Goal: Task Accomplishment & Management: Manage account settings

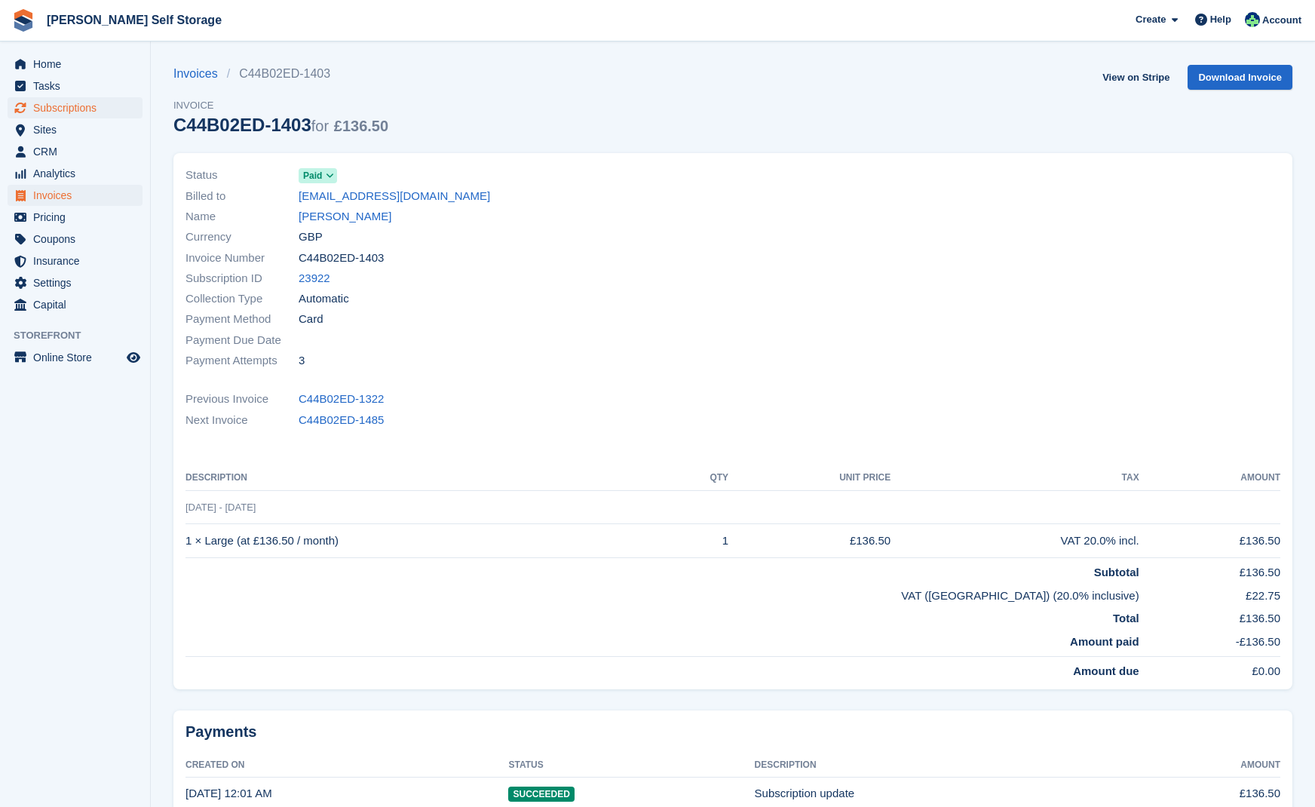
click at [68, 105] on span "Subscriptions" at bounding box center [78, 107] width 90 height 21
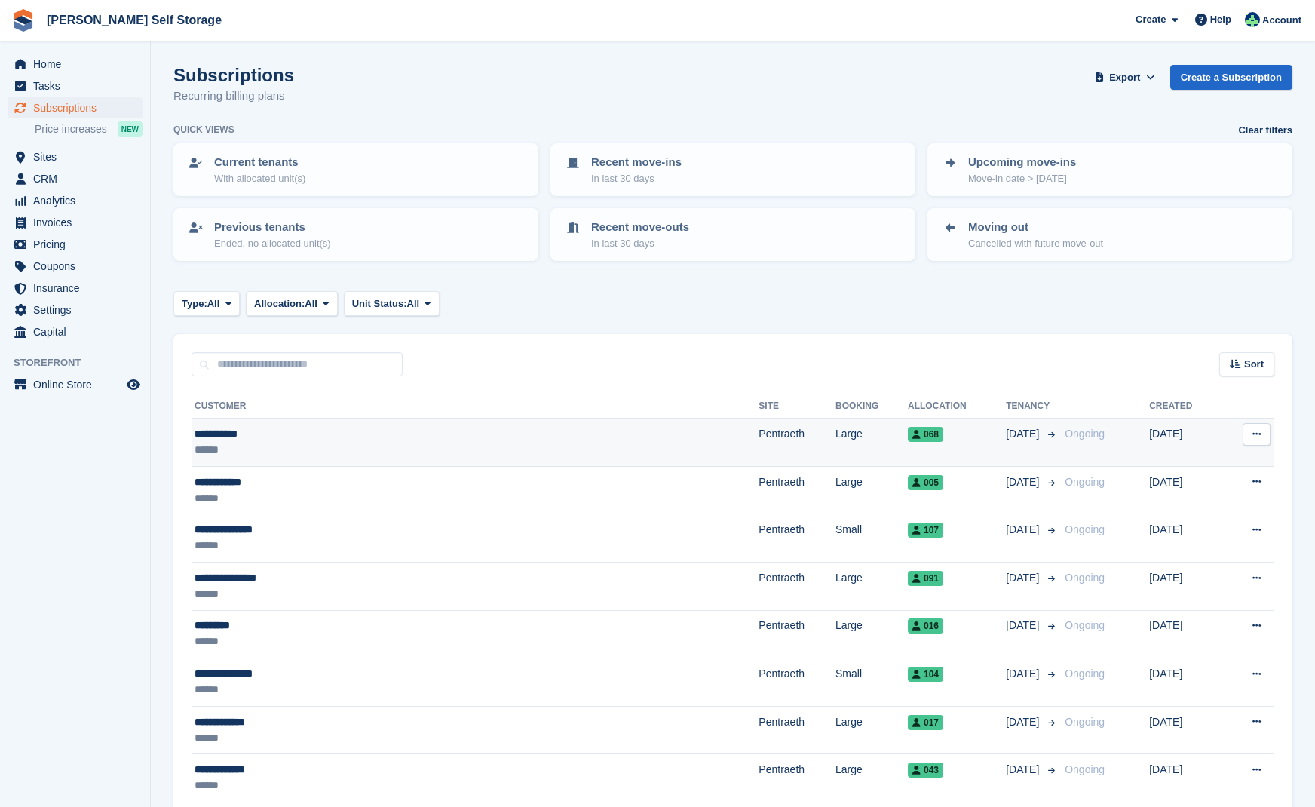
click at [227, 428] on div "**********" at bounding box center [361, 434] width 335 height 16
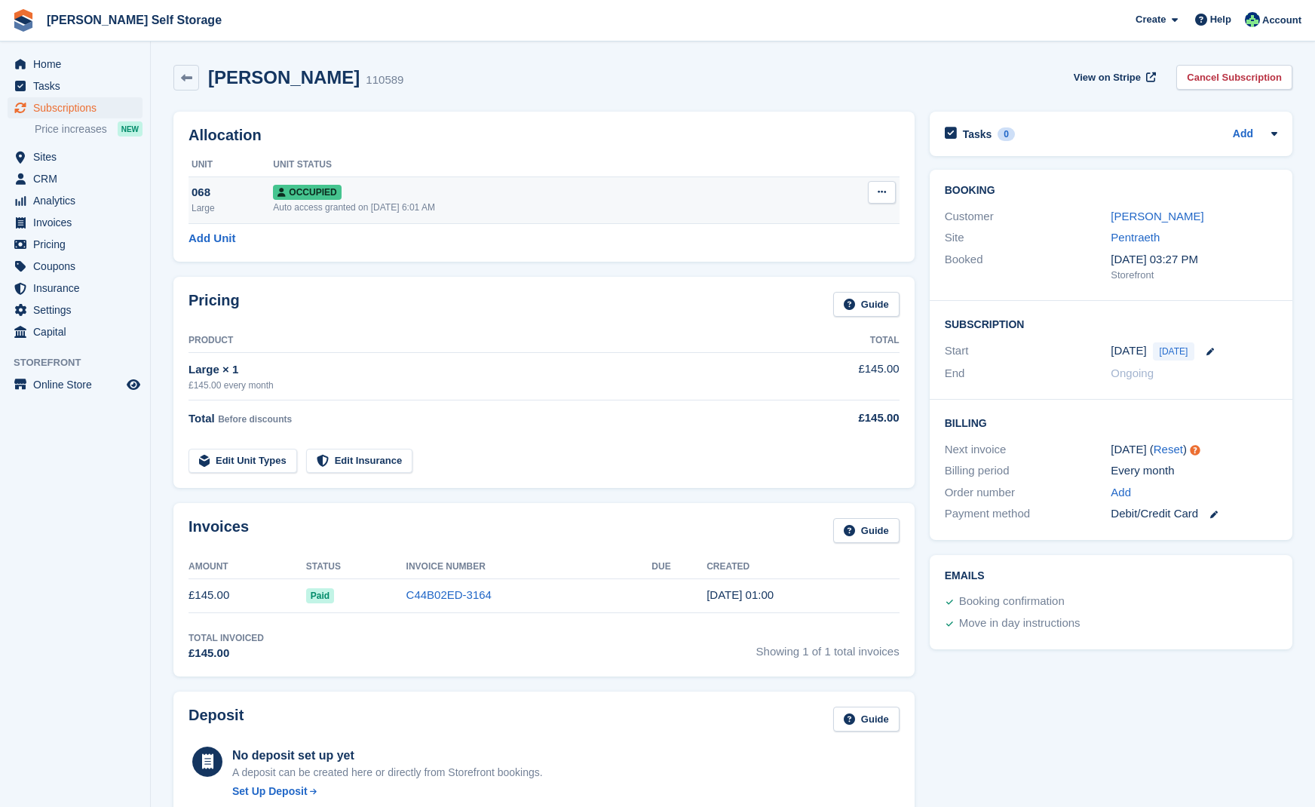
click at [291, 187] on span "Occupied" at bounding box center [307, 192] width 68 height 15
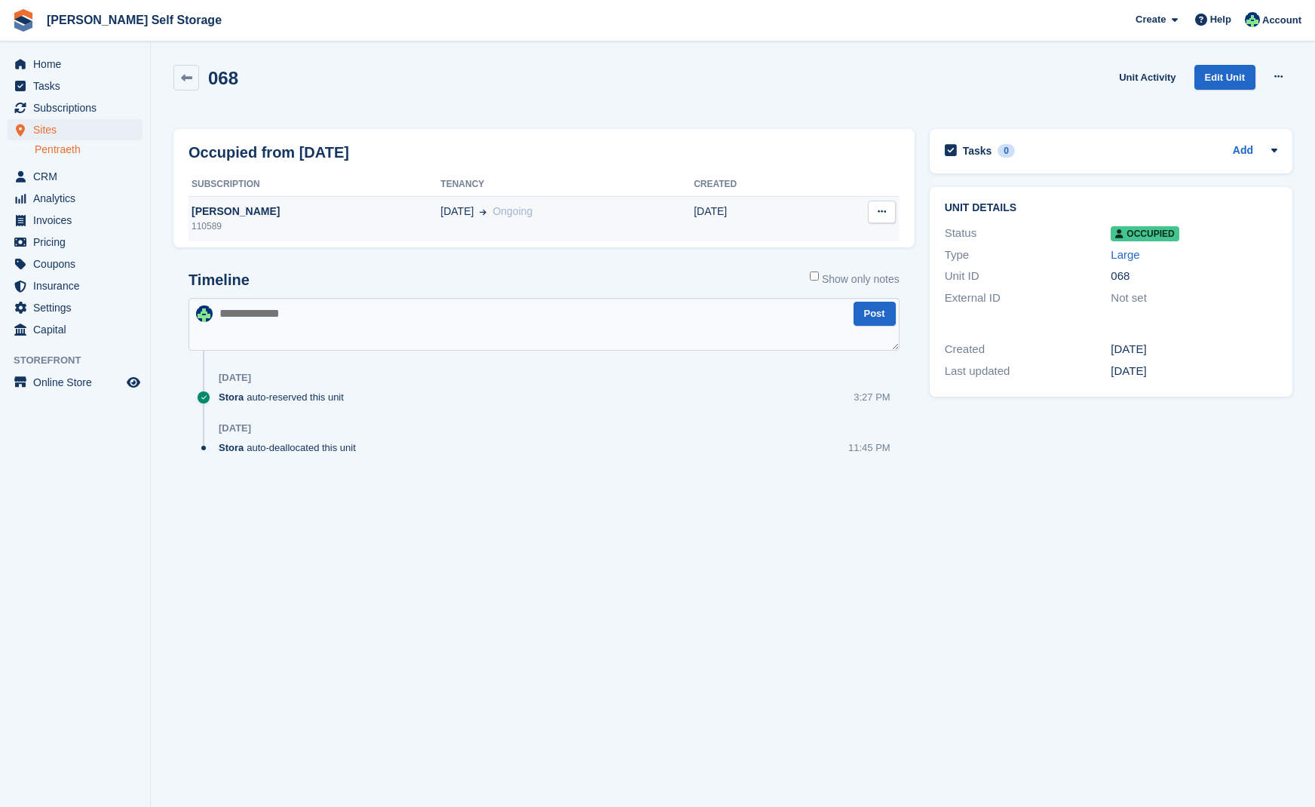
click at [218, 210] on div "Richard Kay" at bounding box center [314, 212] width 252 height 16
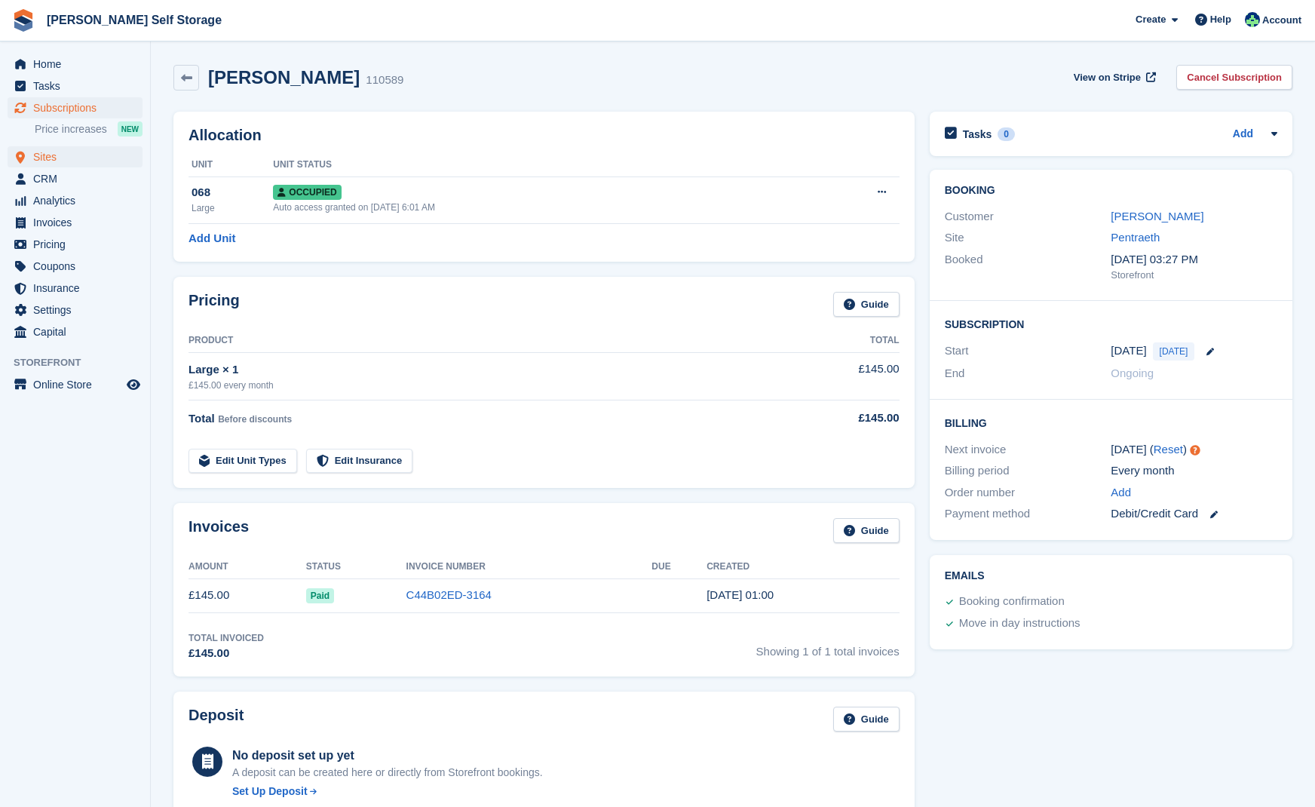
click at [47, 155] on span "Sites" at bounding box center [78, 156] width 90 height 21
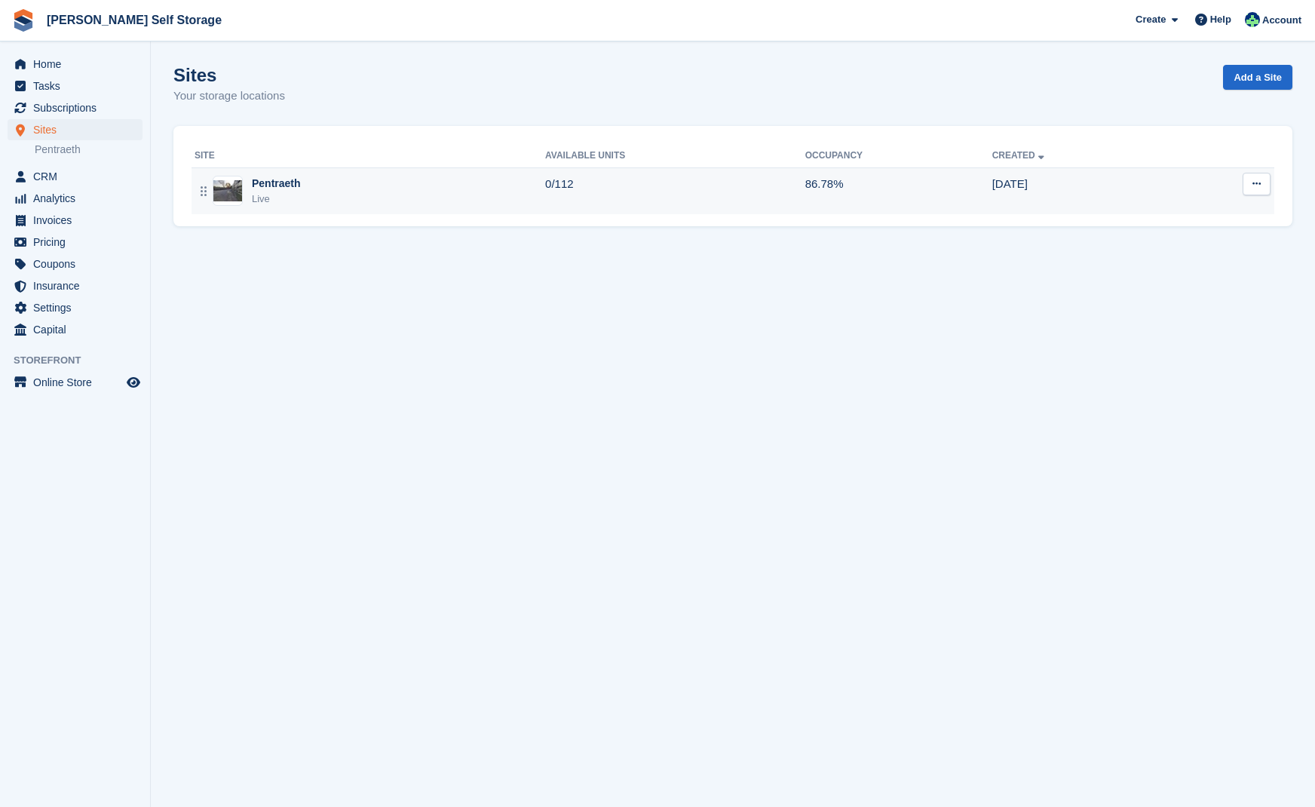
click at [276, 181] on div "Pentraeth" at bounding box center [276, 184] width 49 height 16
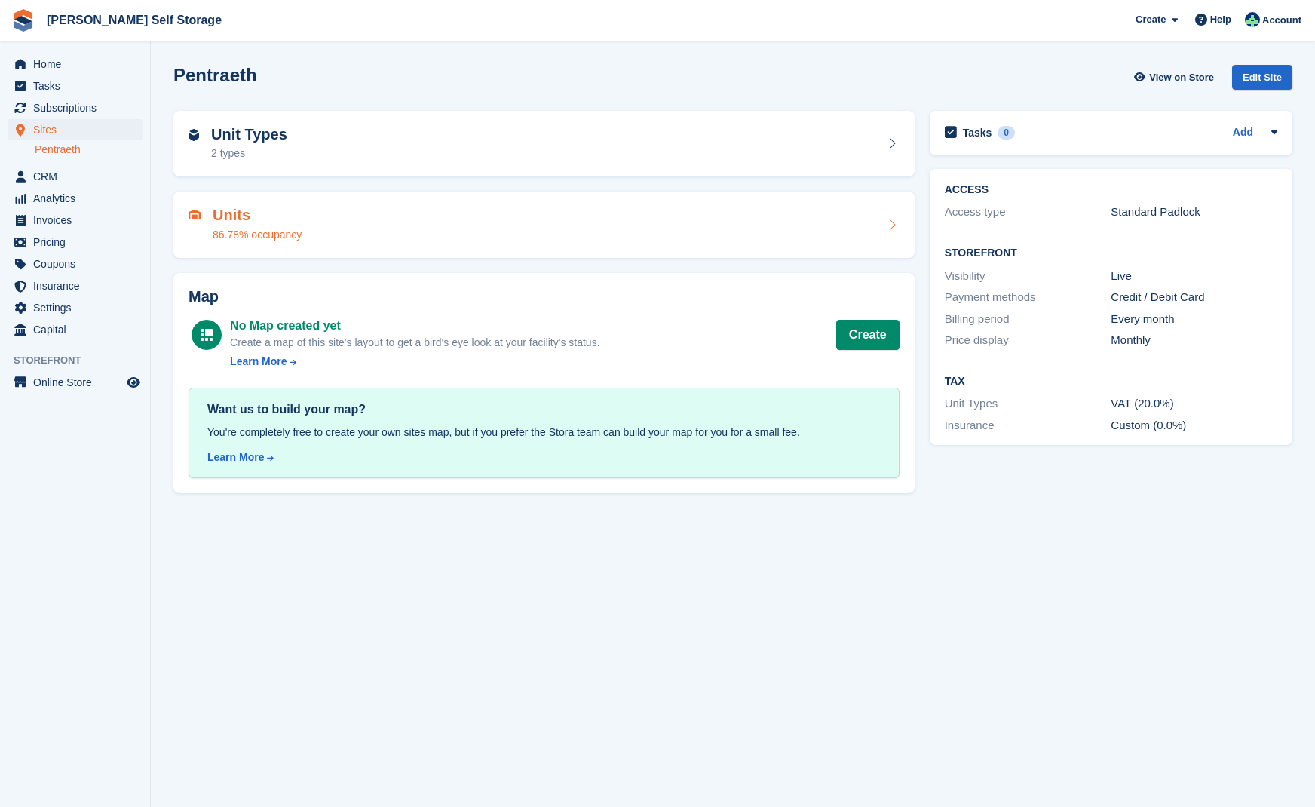
drag, startPoint x: 237, startPoint y: 221, endPoint x: 250, endPoint y: 222, distance: 12.8
click at [237, 221] on h2 "Units" at bounding box center [257, 215] width 89 height 17
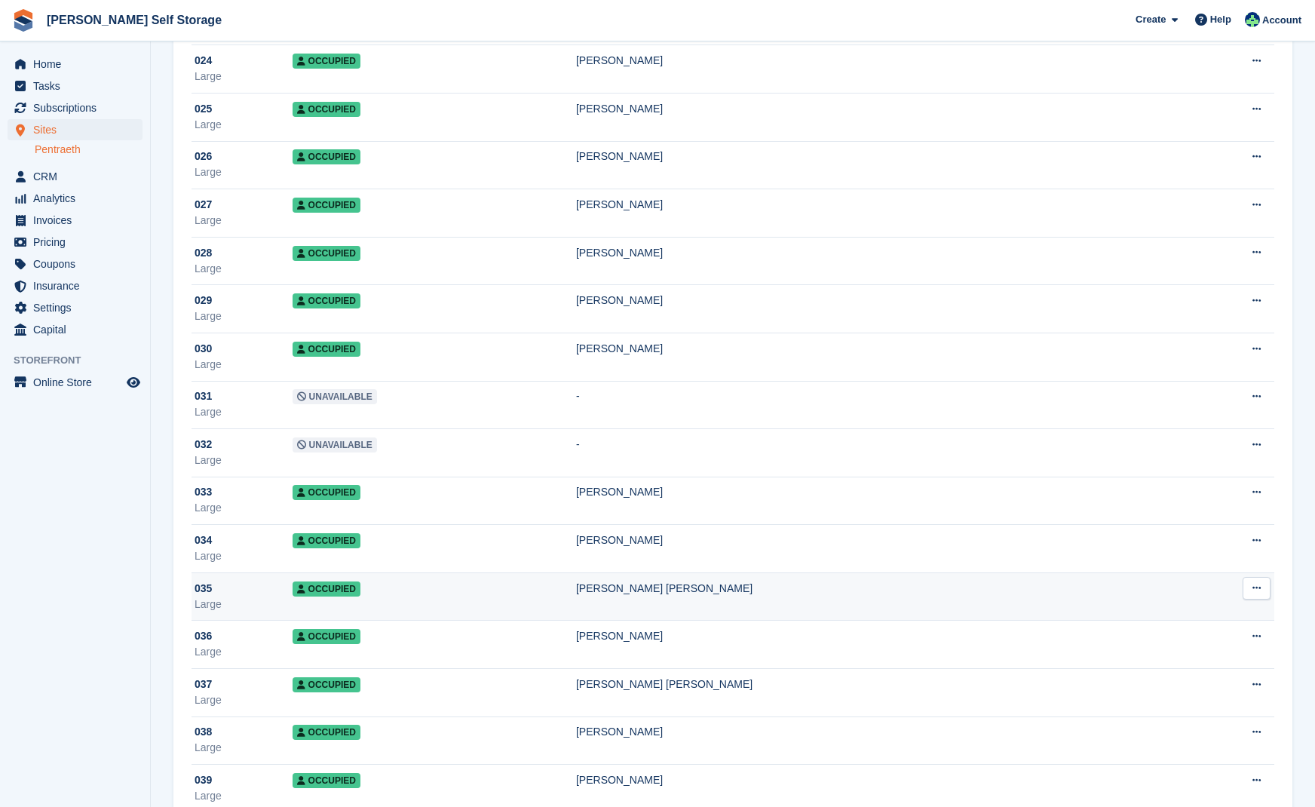
scroll to position [1245, 0]
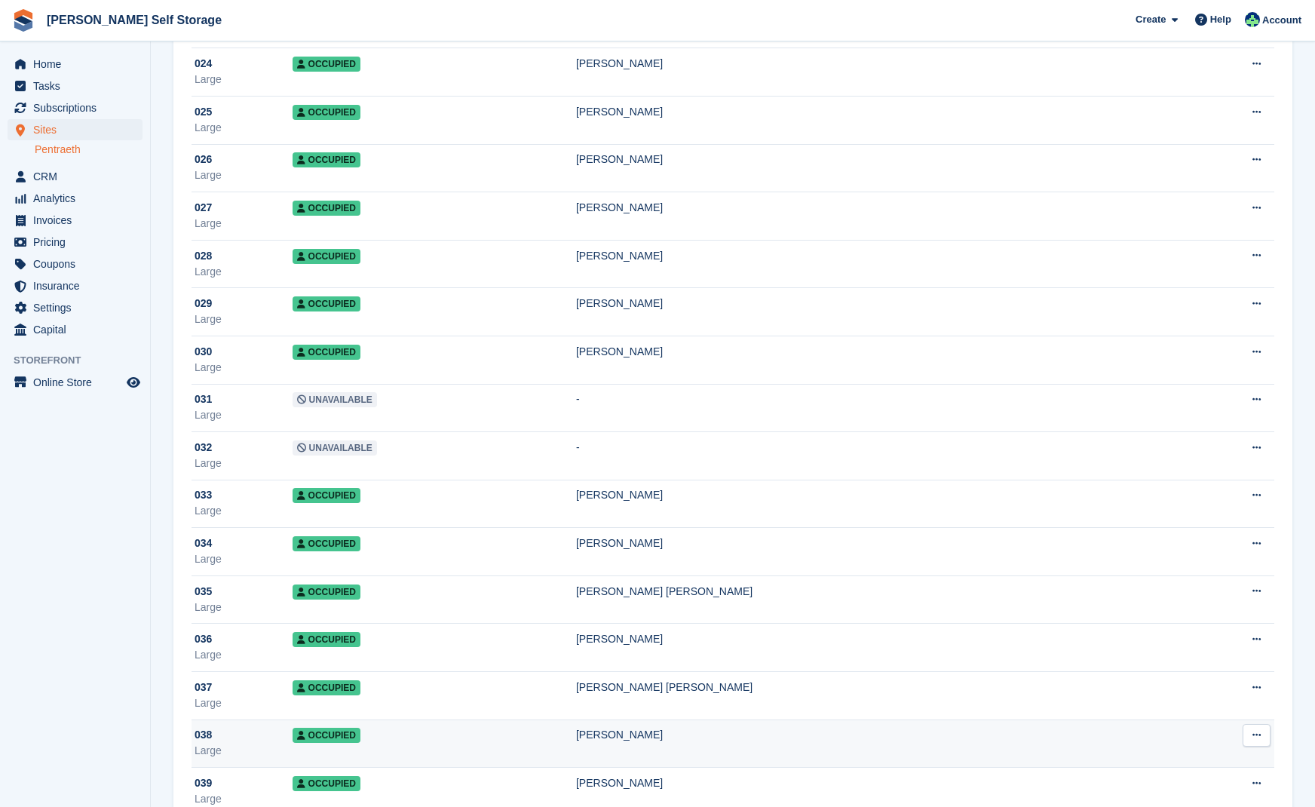
click at [356, 736] on span "Occupied" at bounding box center [326, 734] width 68 height 15
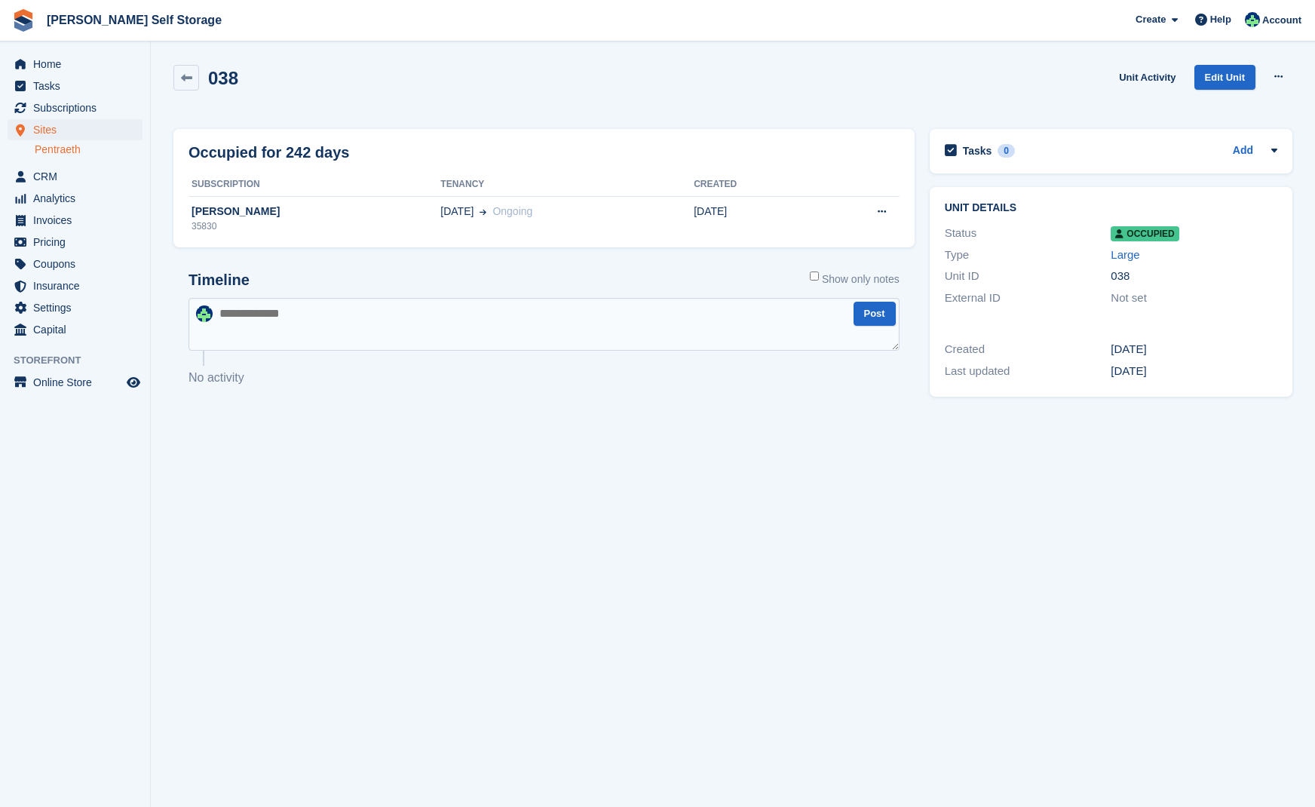
click at [1135, 236] on span "Occupied" at bounding box center [1144, 233] width 68 height 15
click at [238, 210] on div "[PERSON_NAME]" at bounding box center [314, 212] width 252 height 16
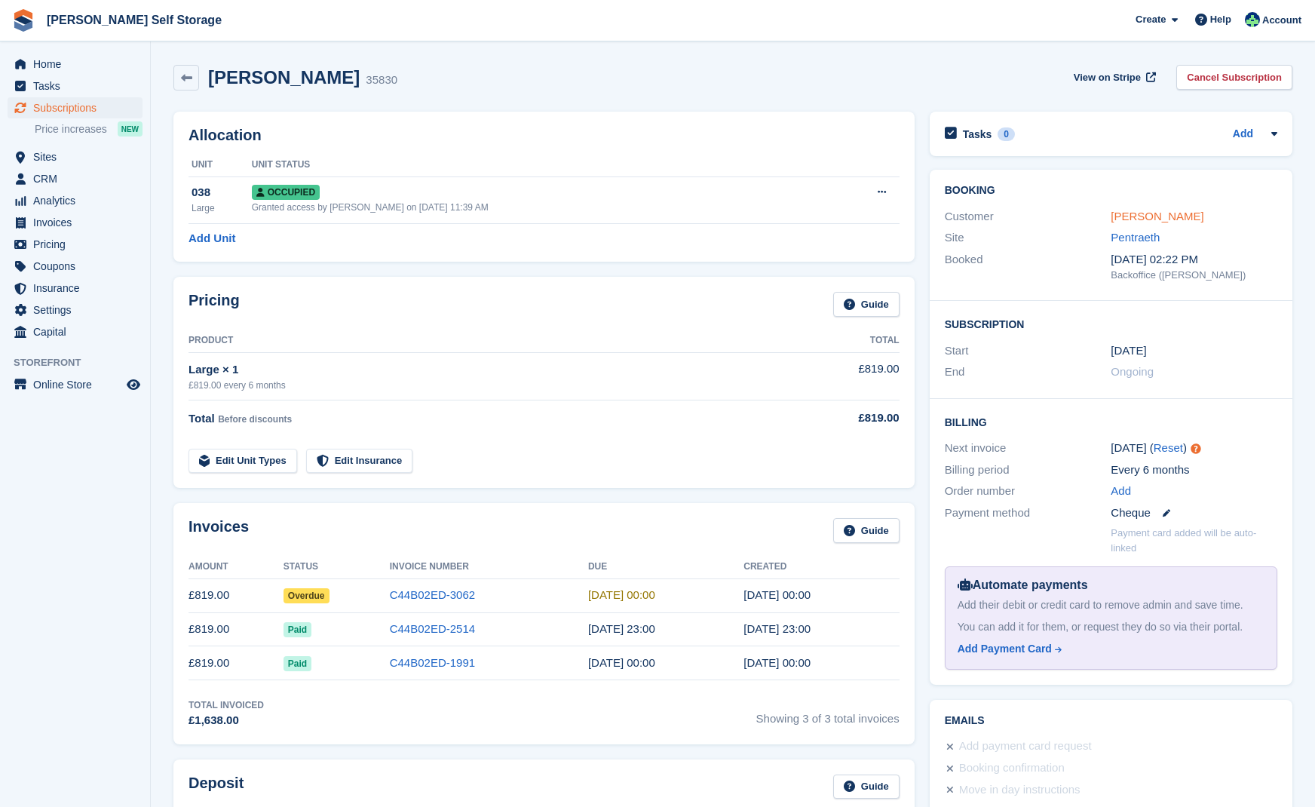
click at [1130, 216] on link "[PERSON_NAME]" at bounding box center [1156, 216] width 93 height 13
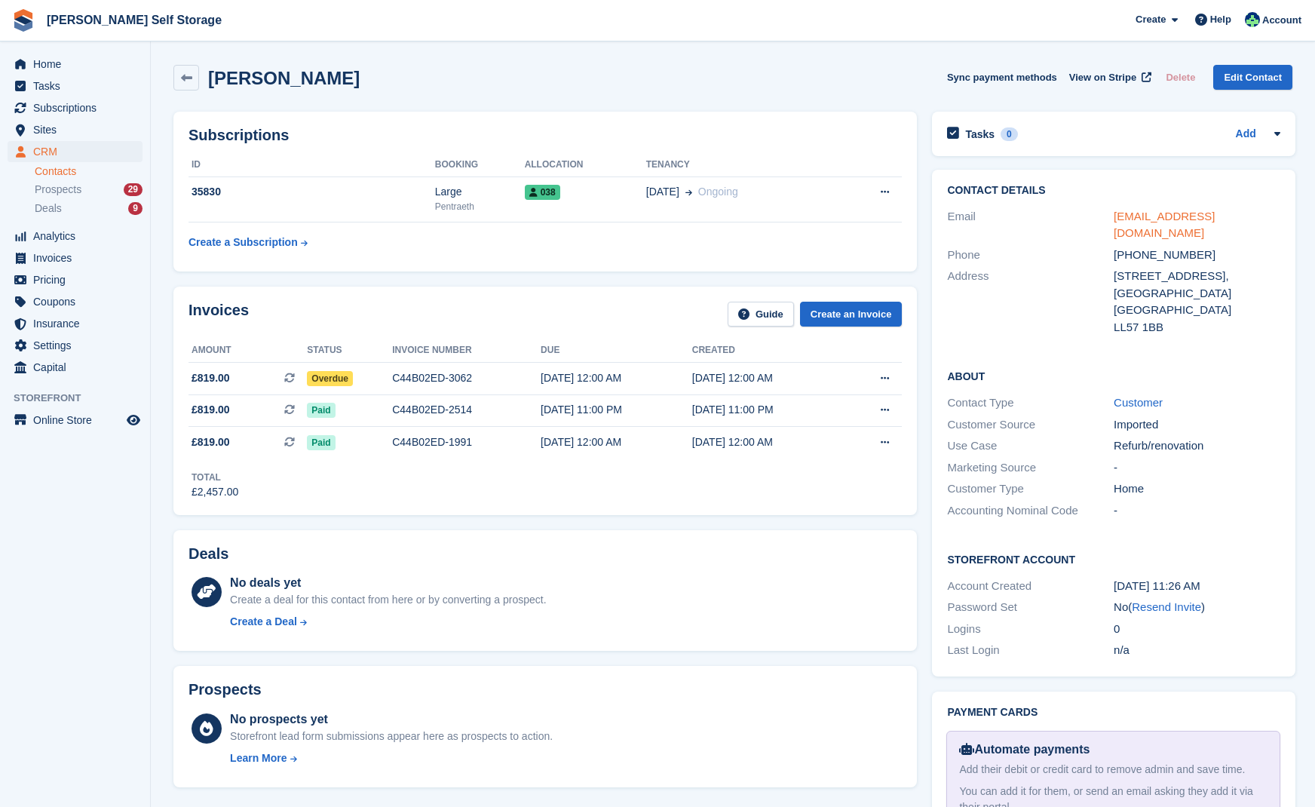
scroll to position [1, 0]
click at [1134, 217] on link "[EMAIL_ADDRESS][DOMAIN_NAME]" at bounding box center [1163, 224] width 101 height 30
